Goal: Information Seeking & Learning: Check status

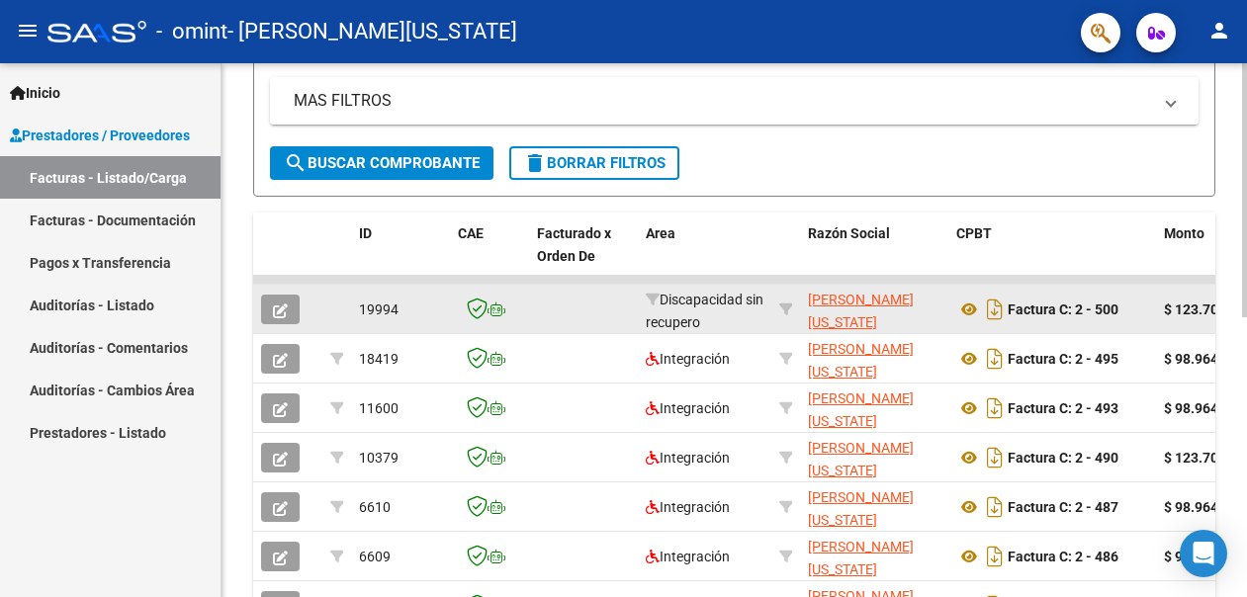
click at [282, 313] on icon "button" at bounding box center [280, 311] width 15 height 15
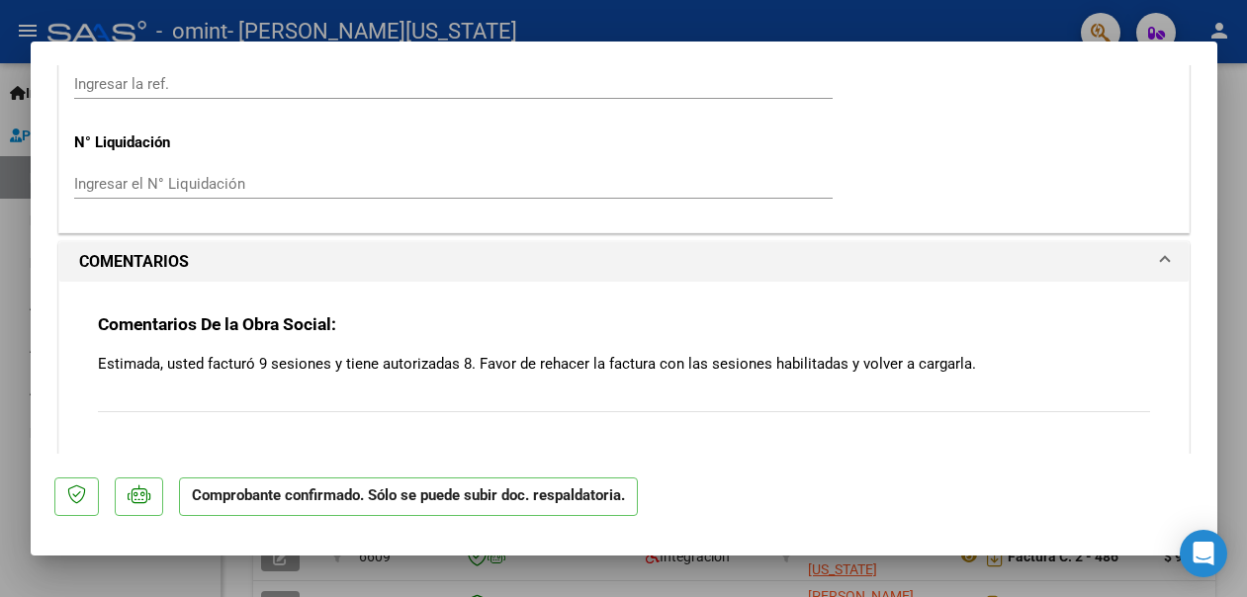
scroll to position [1384, 0]
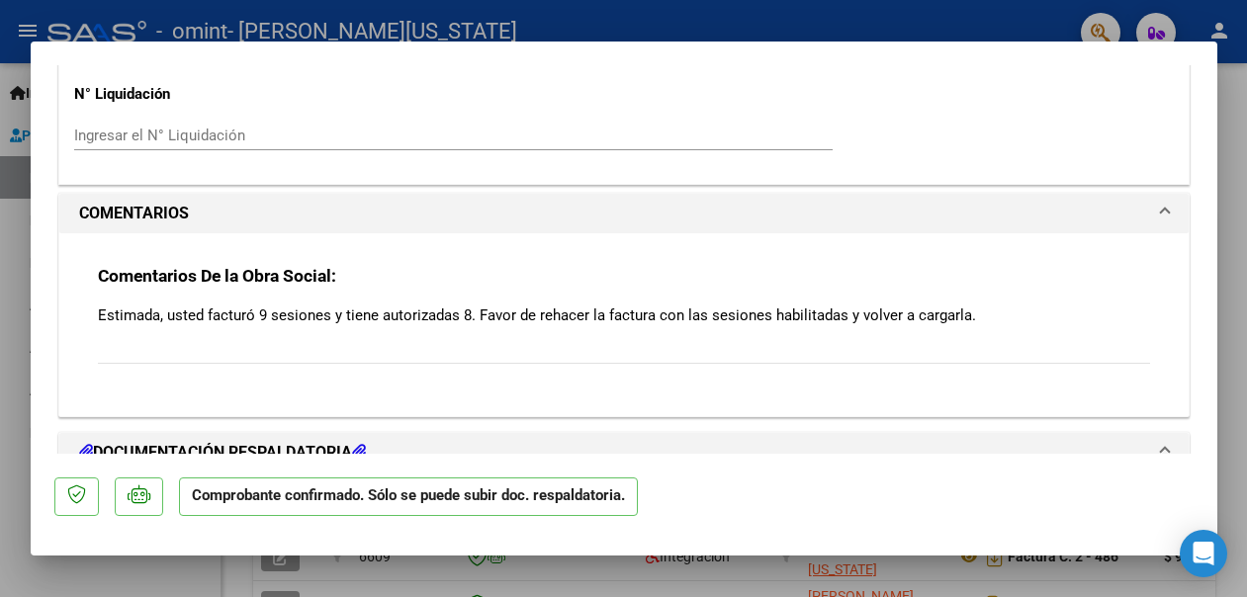
click at [974, 305] on p "Estimada, usted facturó 9 sesiones y tiene autorizadas 8. Favor de rehacer la f…" at bounding box center [624, 316] width 1052 height 22
click at [965, 305] on p "Estimada, usted facturó 9 sesiones y tiene autorizadas 8. Favor de rehacer la f…" at bounding box center [624, 316] width 1052 height 22
click at [967, 305] on p "Estimada, usted facturó 9 sesiones y tiene autorizadas 8. Favor de rehacer la f…" at bounding box center [624, 316] width 1052 height 22
click at [946, 305] on p "Estimada, usted facturó 9 sesiones y tiene autorizadas 8. Favor de rehacer la f…" at bounding box center [624, 316] width 1052 height 22
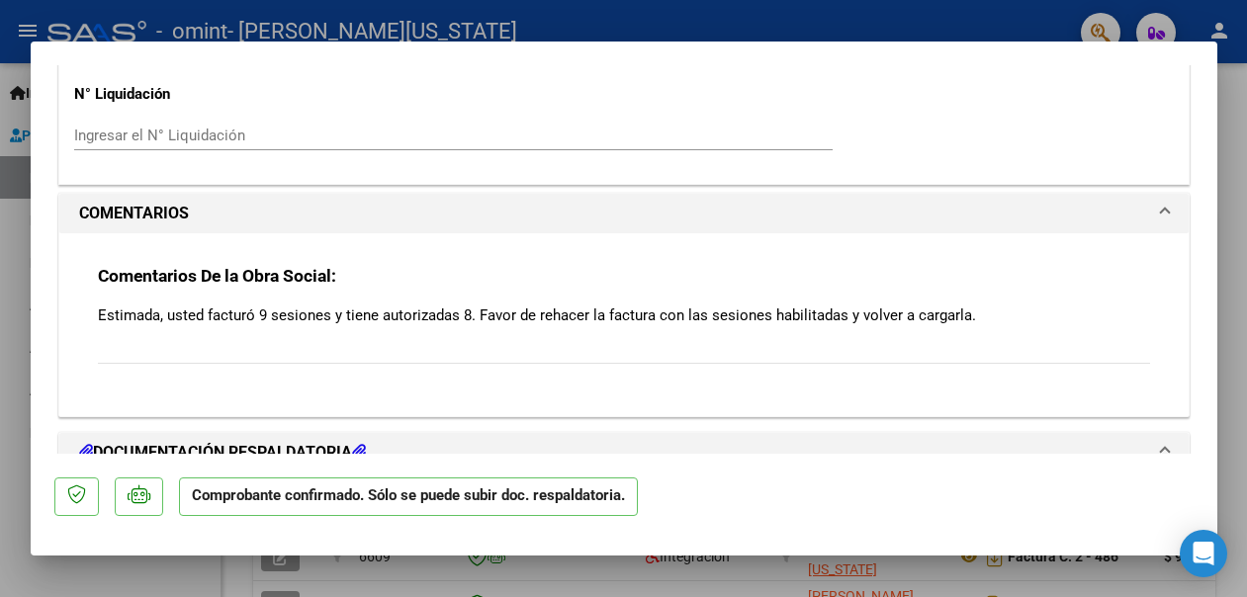
click at [645, 300] on div "Comentarios De la Obra Social: Estimada, usted facturó 9 sesiones y tiene autor…" at bounding box center [624, 325] width 1052 height 121
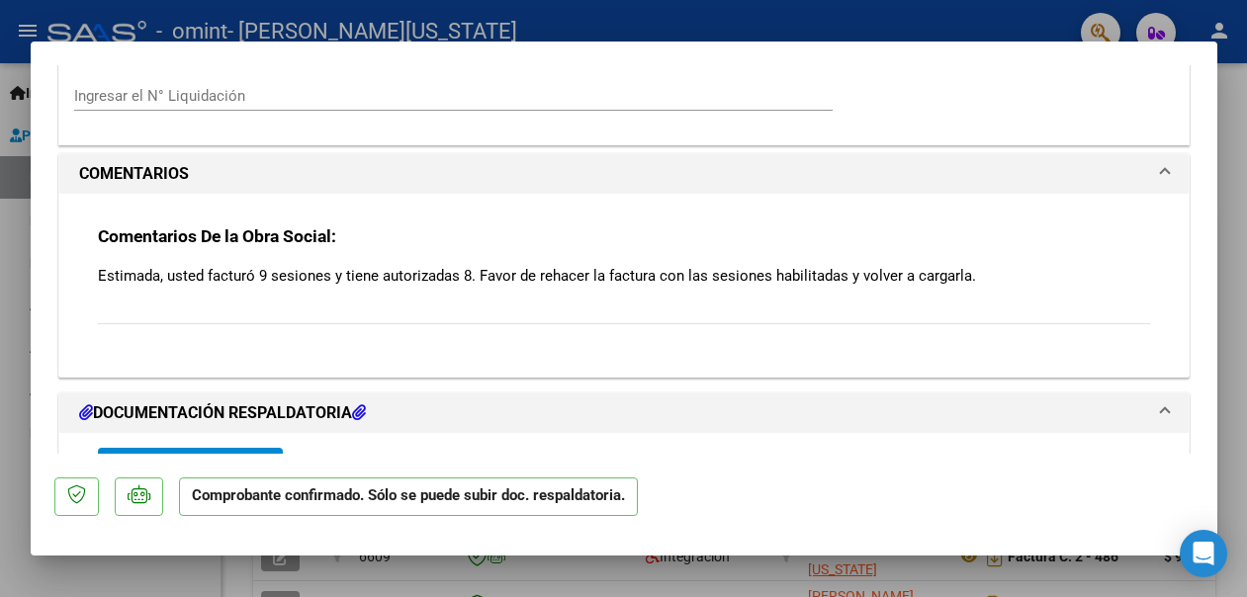
scroll to position [1406, 0]
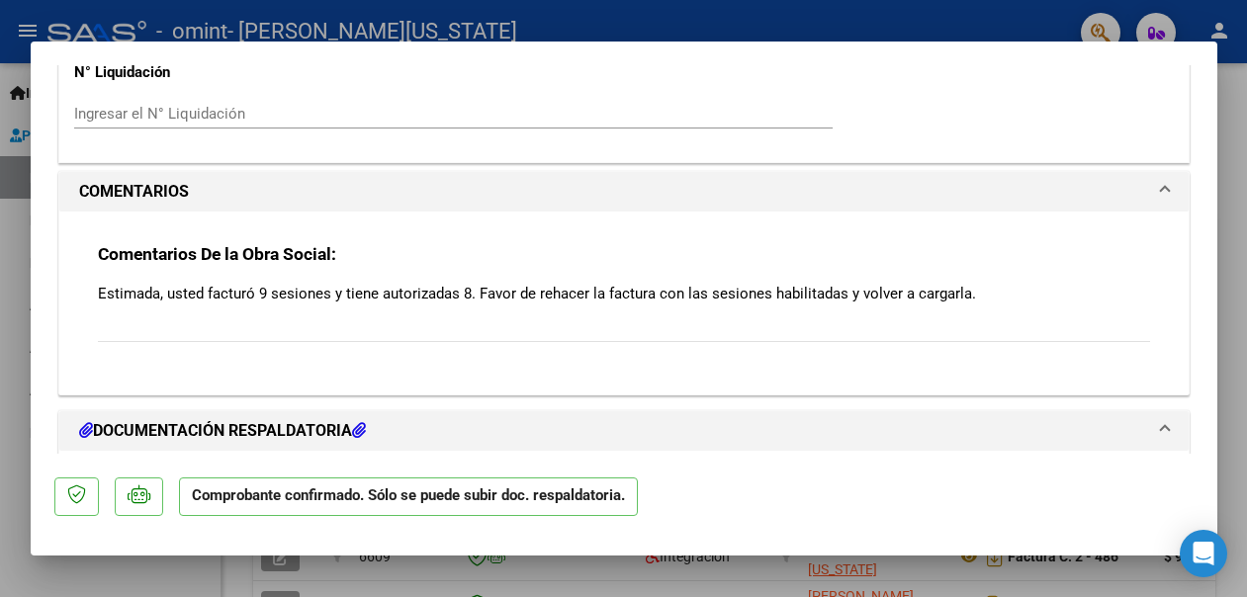
click at [312, 243] on h3 "Comentarios De la Obra Social:" at bounding box center [624, 254] width 1052 height 22
click at [1164, 180] on span at bounding box center [1165, 192] width 8 height 24
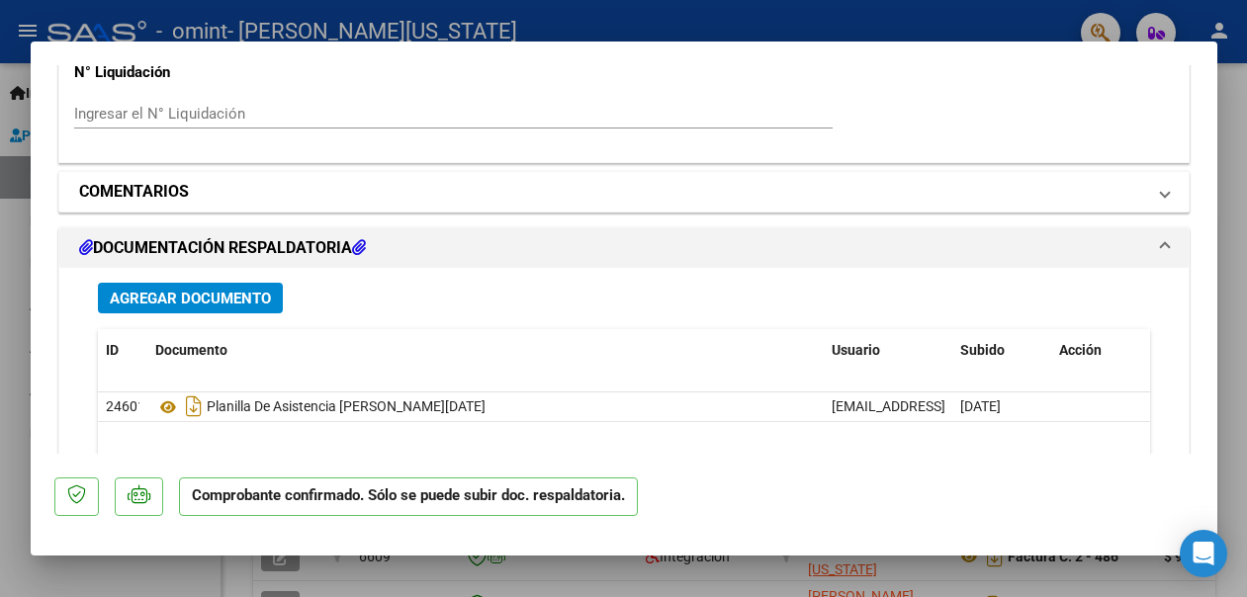
click at [1164, 180] on span at bounding box center [1165, 192] width 8 height 24
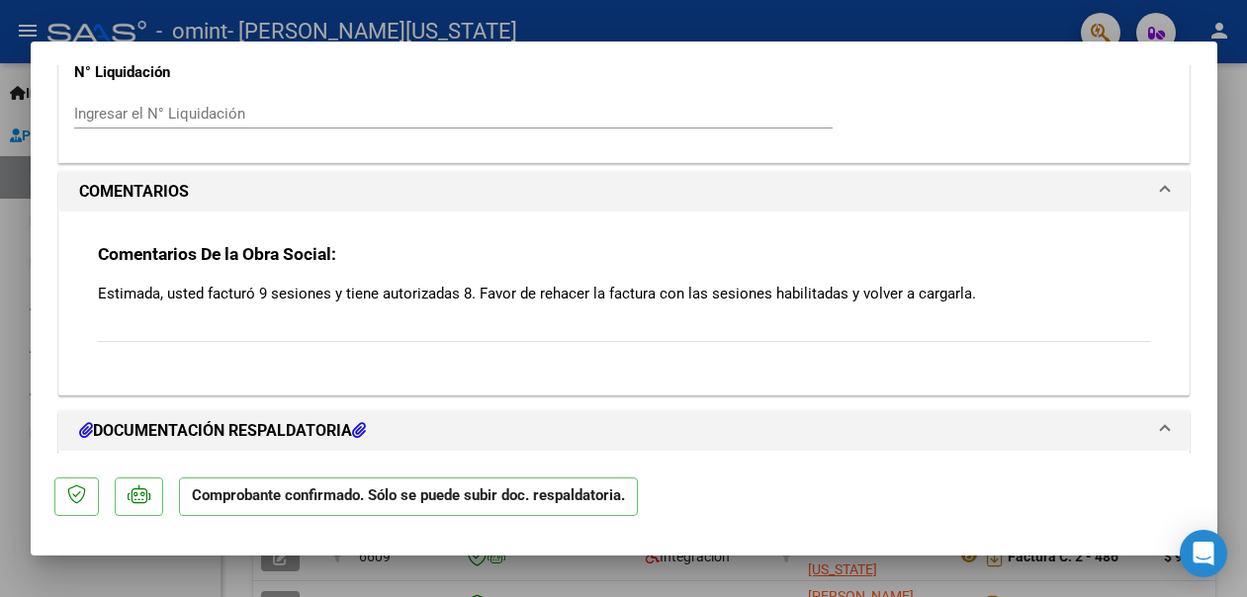
click at [229, 243] on div "Comentarios De la Obra Social: Estimada, usted facturó 9 sesiones y tiene autor…" at bounding box center [624, 303] width 1052 height 121
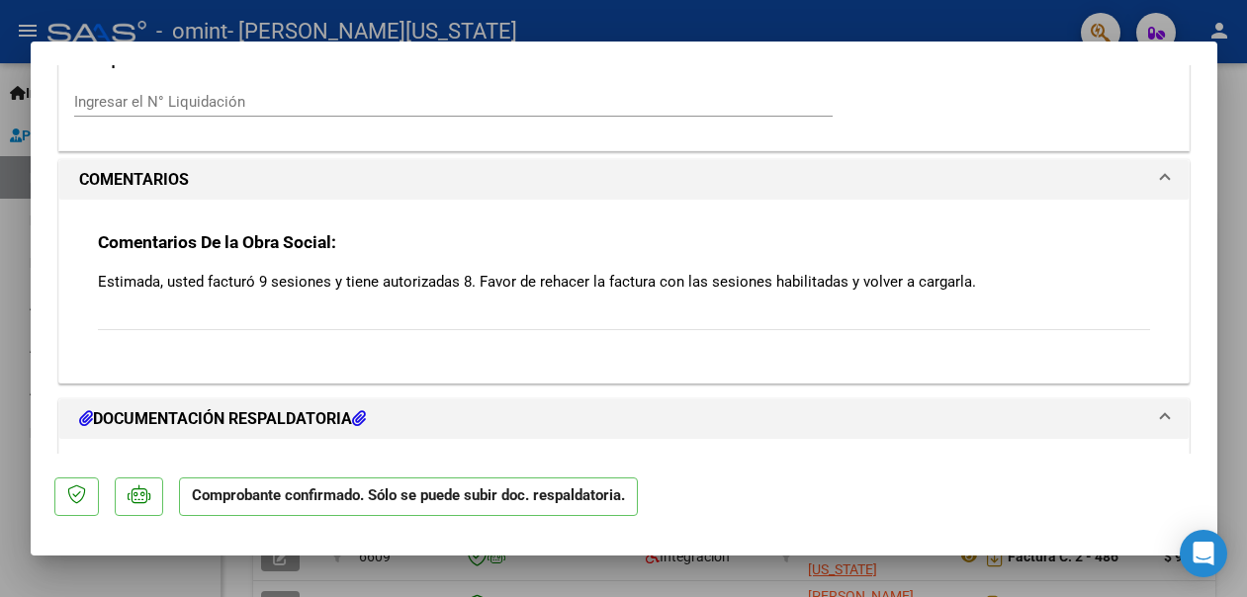
scroll to position [1416, 0]
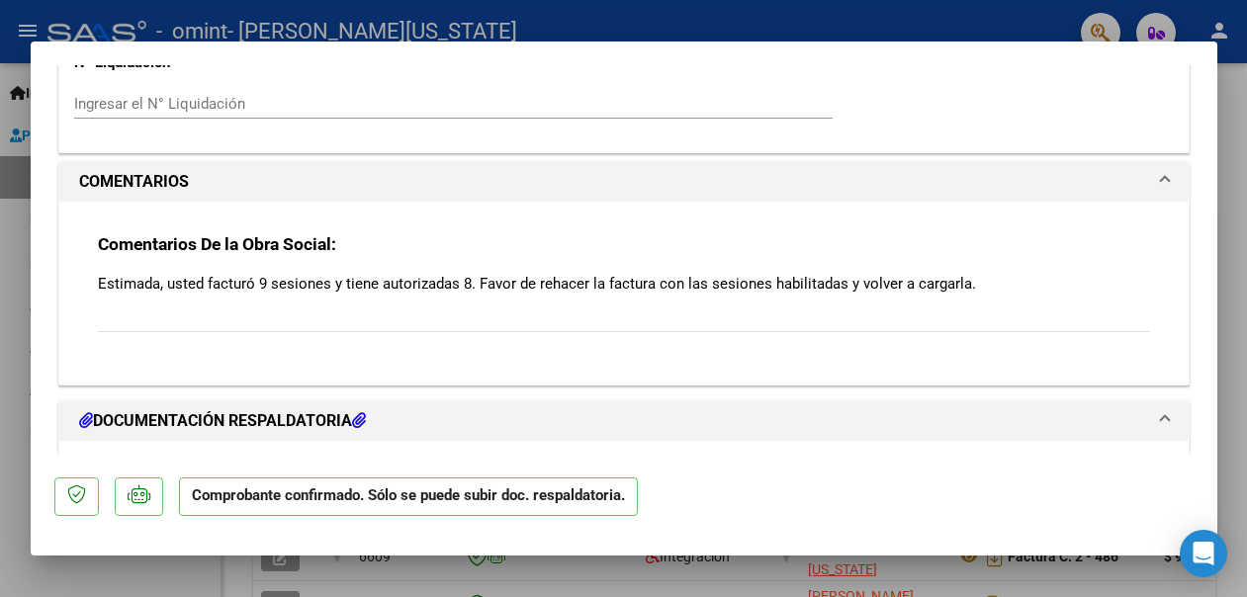
click at [395, 316] on div "Comentarios De la Obra Social: Estimada, usted facturó 9 sesiones y tiene autor…" at bounding box center [624, 293] width 1052 height 121
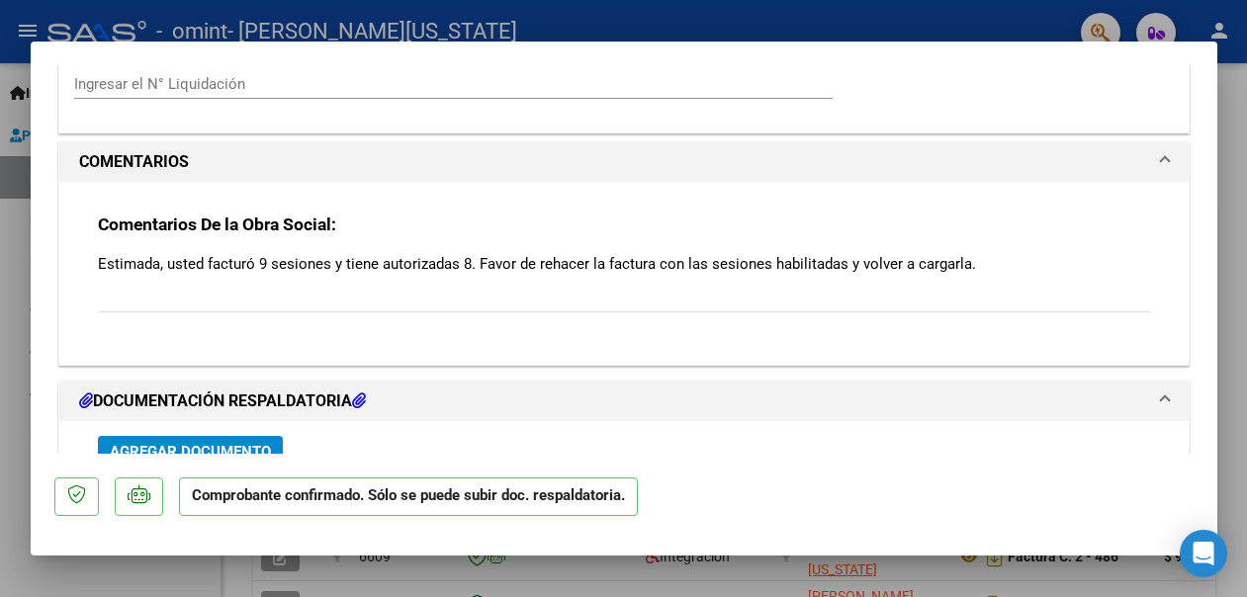
scroll to position [1432, 0]
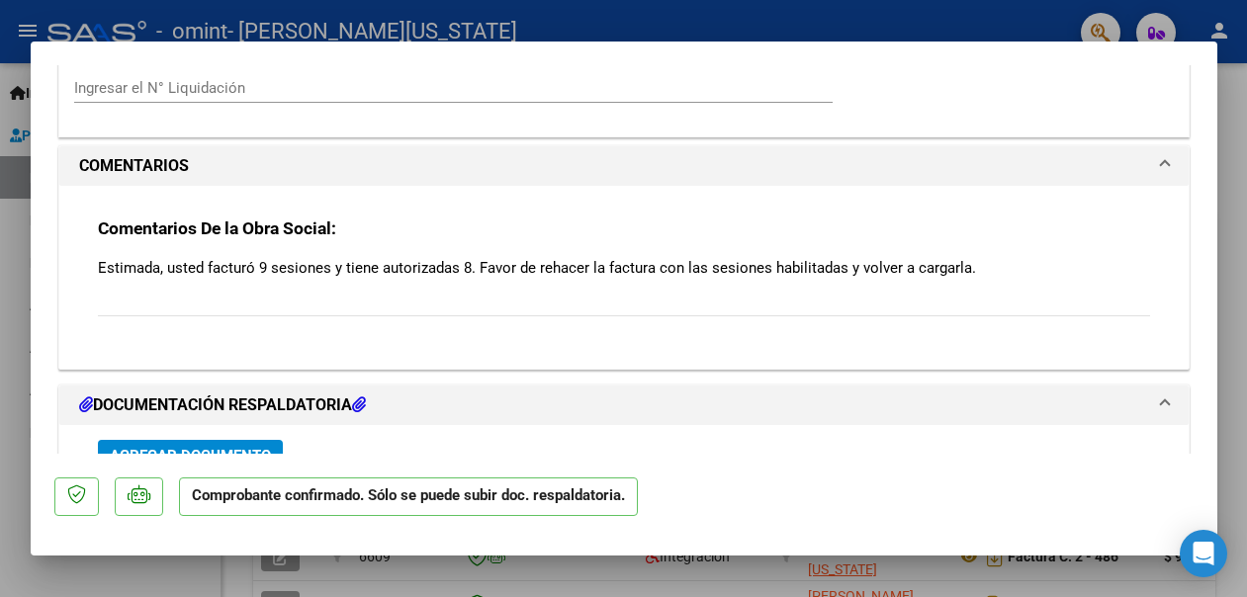
click at [317, 258] on div "Comentarios De la Obra Social: Estimada, usted facturó 9 sesiones y tiene autor…" at bounding box center [624, 278] width 1052 height 121
click at [302, 274] on div "Comentarios De la Obra Social: Estimada, usted facturó 9 sesiones y tiene autor…" at bounding box center [624, 278] width 1052 height 121
click at [302, 278] on div "Comentarios De la Obra Social: Estimada, usted facturó 9 sesiones y tiene autor…" at bounding box center [624, 278] width 1052 height 121
click at [155, 257] on p "Estimada, usted facturó 9 sesiones y tiene autorizadas 8. Favor de rehacer la f…" at bounding box center [624, 268] width 1052 height 22
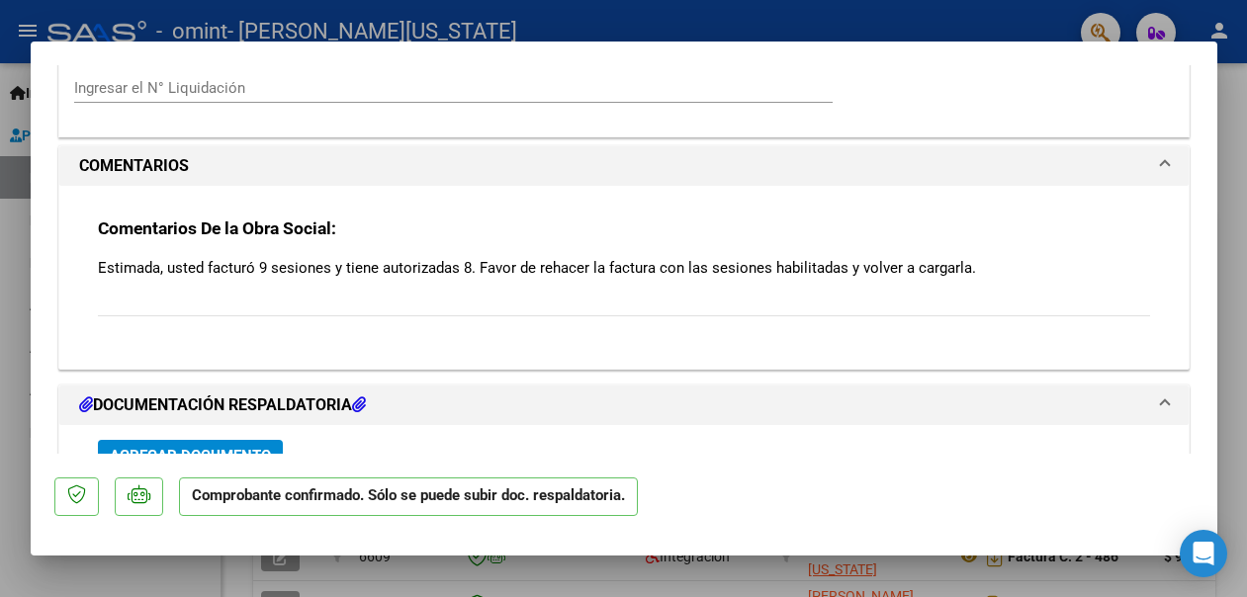
click at [196, 219] on strong "Comentarios De la Obra Social:" at bounding box center [217, 229] width 238 height 20
click at [345, 218] on h3 "Comentarios De la Obra Social:" at bounding box center [624, 229] width 1052 height 22
click at [336, 219] on strong "Comentarios De la Obra Social:" at bounding box center [217, 229] width 238 height 20
click at [472, 218] on div "Comentarios De la Obra Social: Estimada, usted facturó 9 sesiones y tiene autor…" at bounding box center [624, 278] width 1052 height 121
click at [905, 257] on p "Estimada, usted facturó 9 sesiones y tiene autorizadas 8. Favor de rehacer la f…" at bounding box center [624, 268] width 1052 height 22
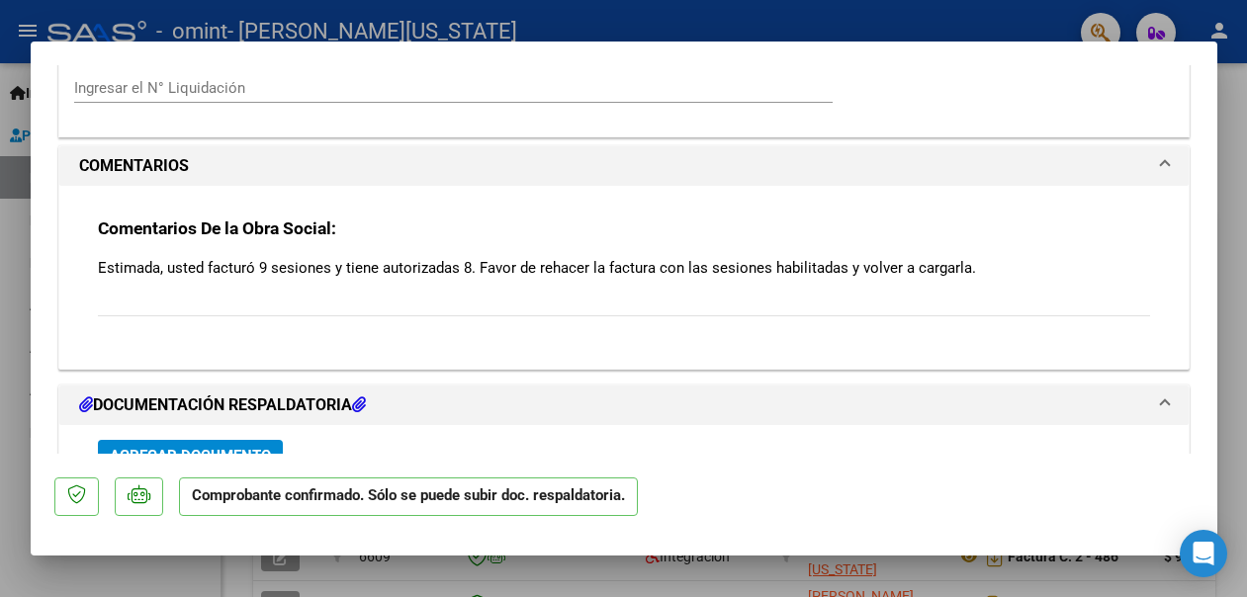
click at [905, 257] on p "Estimada, usted facturó 9 sesiones y tiene autorizadas 8. Favor de rehacer la f…" at bounding box center [624, 268] width 1052 height 22
click at [970, 257] on p "Estimada, usted facturó 9 sesiones y tiene autorizadas 8. Favor de rehacer la f…" at bounding box center [624, 268] width 1052 height 22
click at [964, 221] on div "Comentarios De la Obra Social: Estimada, usted facturó 9 sesiones y tiene autor…" at bounding box center [624, 278] width 1052 height 121
click at [964, 257] on p "Estimada, usted facturó 9 sesiones y tiene autorizadas 8. Favor de rehacer la f…" at bounding box center [624, 268] width 1052 height 22
drag, startPoint x: 970, startPoint y: 237, endPoint x: 887, endPoint y: 243, distance: 83.3
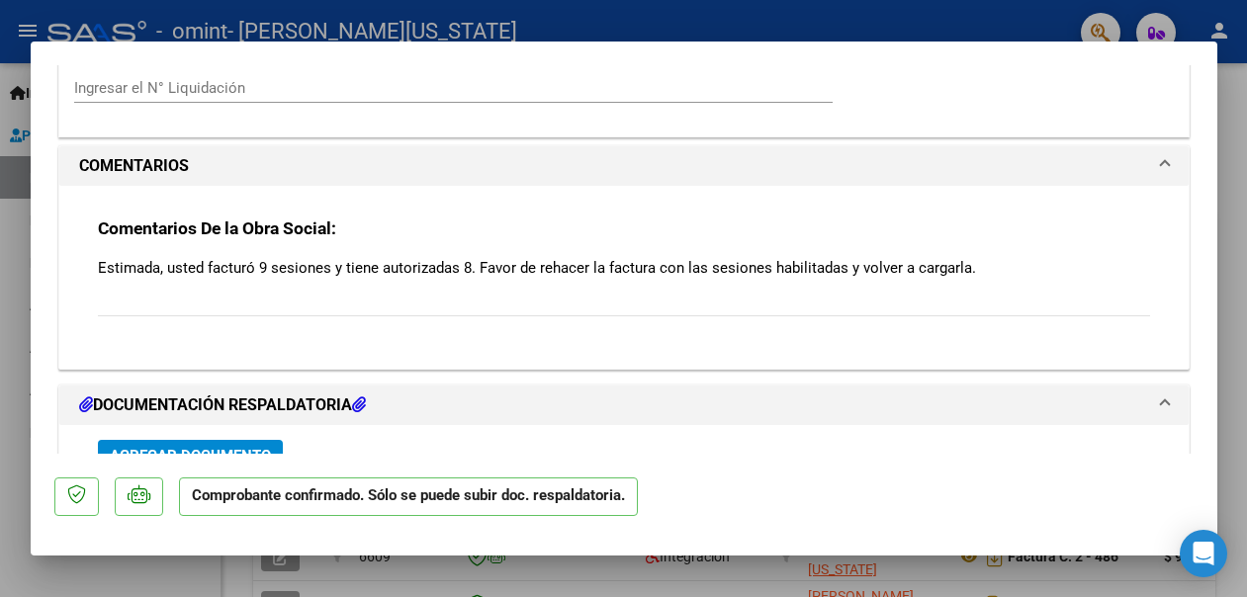
click at [887, 257] on p "Estimada, usted facturó 9 sesiones y tiene autorizadas 8. Favor de rehacer la f…" at bounding box center [624, 268] width 1052 height 22
click at [858, 257] on p "Estimada, usted facturó 9 sesiones y tiene autorizadas 8. Favor de rehacer la f…" at bounding box center [624, 268] width 1052 height 22
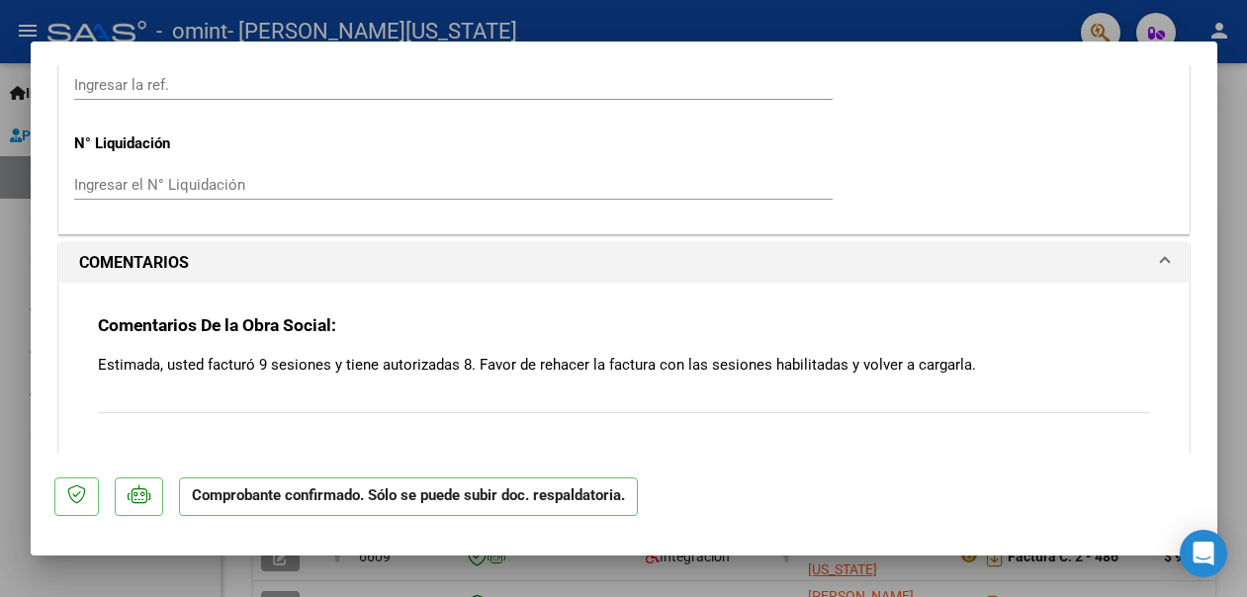
scroll to position [1324, 0]
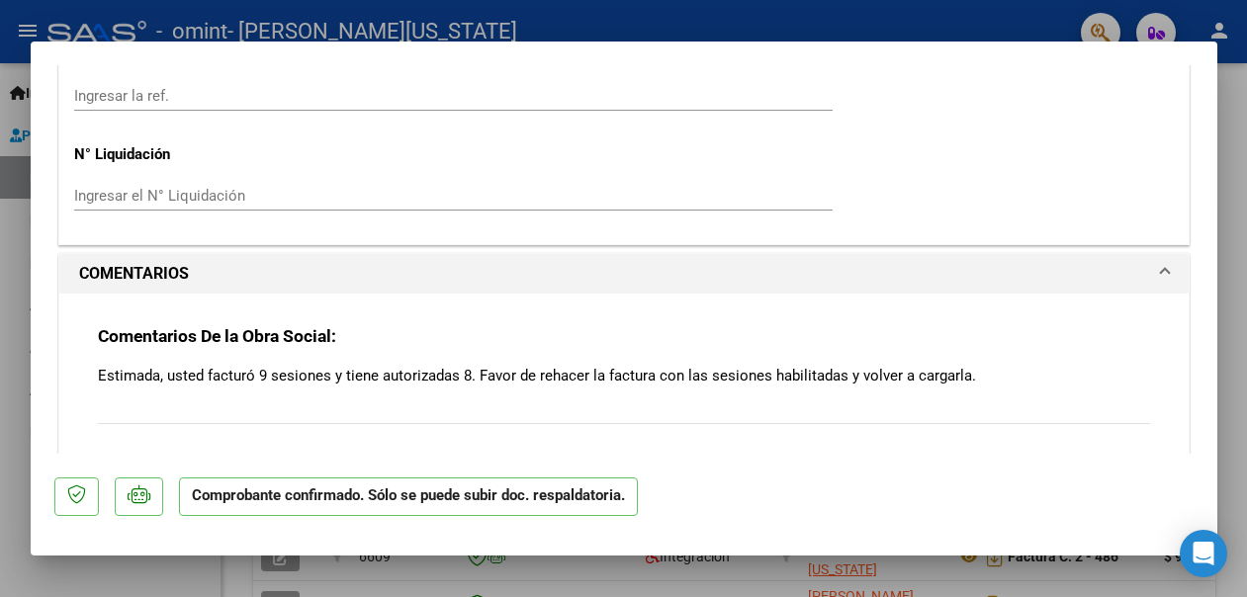
click at [1085, 262] on mat-panel-title "COMENTARIOS" at bounding box center [612, 274] width 1066 height 24
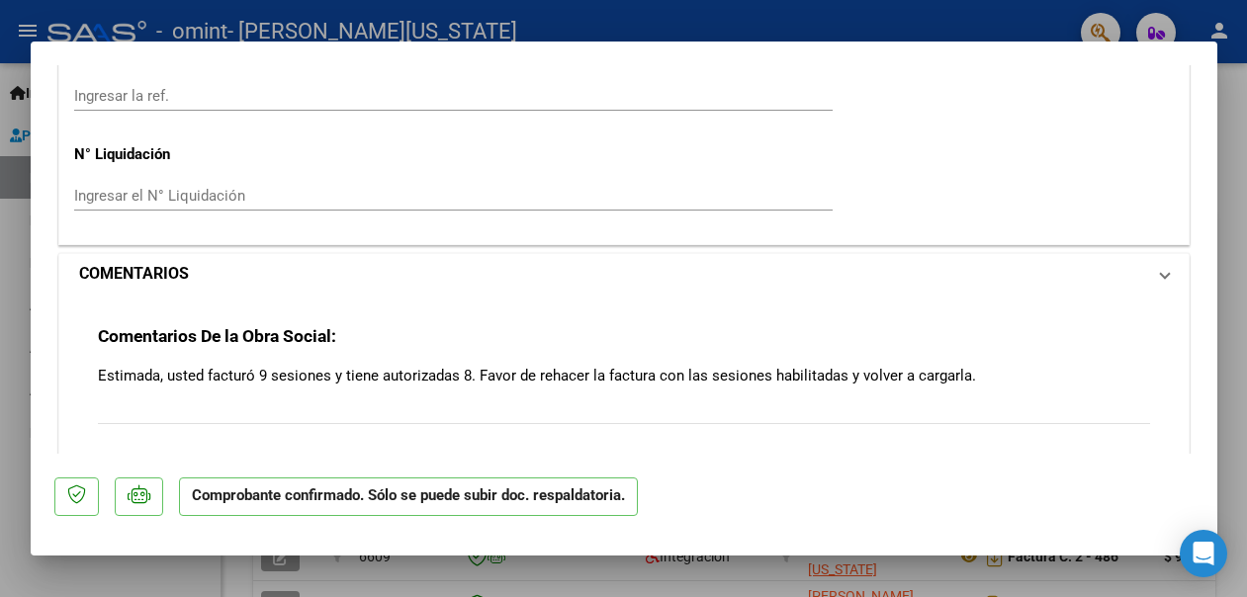
click at [1085, 262] on mat-panel-title "COMENTARIOS" at bounding box center [612, 274] width 1066 height 24
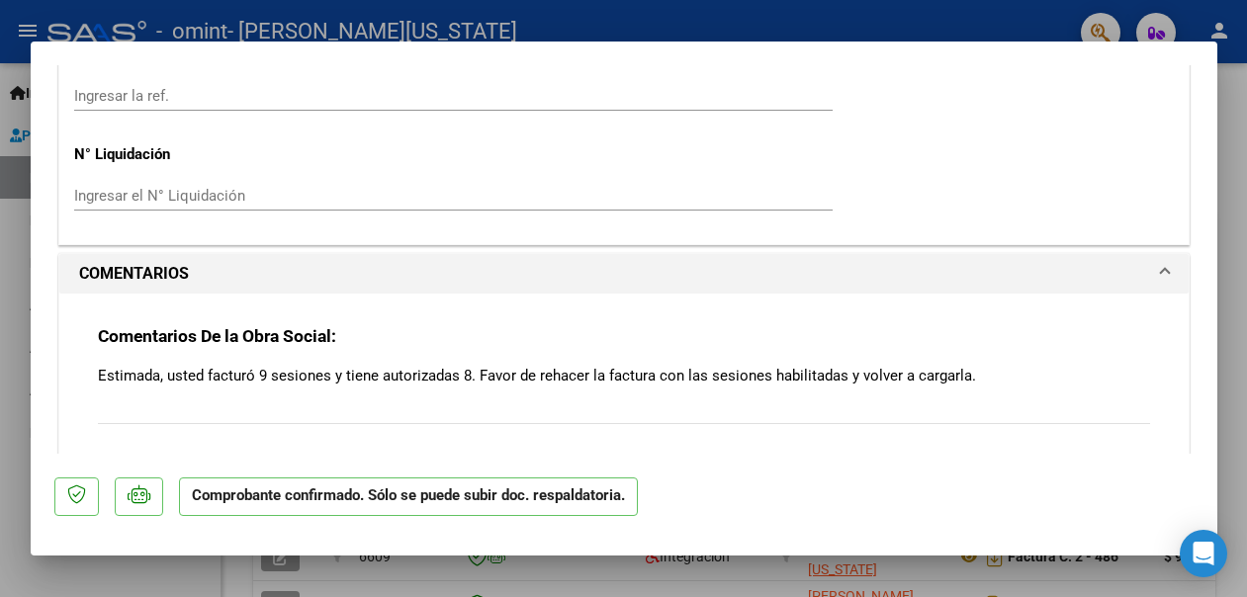
click at [990, 365] on p "Estimada, usted facturó 9 sesiones y tiene autorizadas 8. Favor de rehacer la f…" at bounding box center [624, 376] width 1052 height 22
click at [894, 365] on p "Estimada, usted facturó 9 sesiones y tiene autorizadas 8. Favor de rehacer la f…" at bounding box center [624, 376] width 1052 height 22
